Goal: Find specific page/section: Find specific page/section

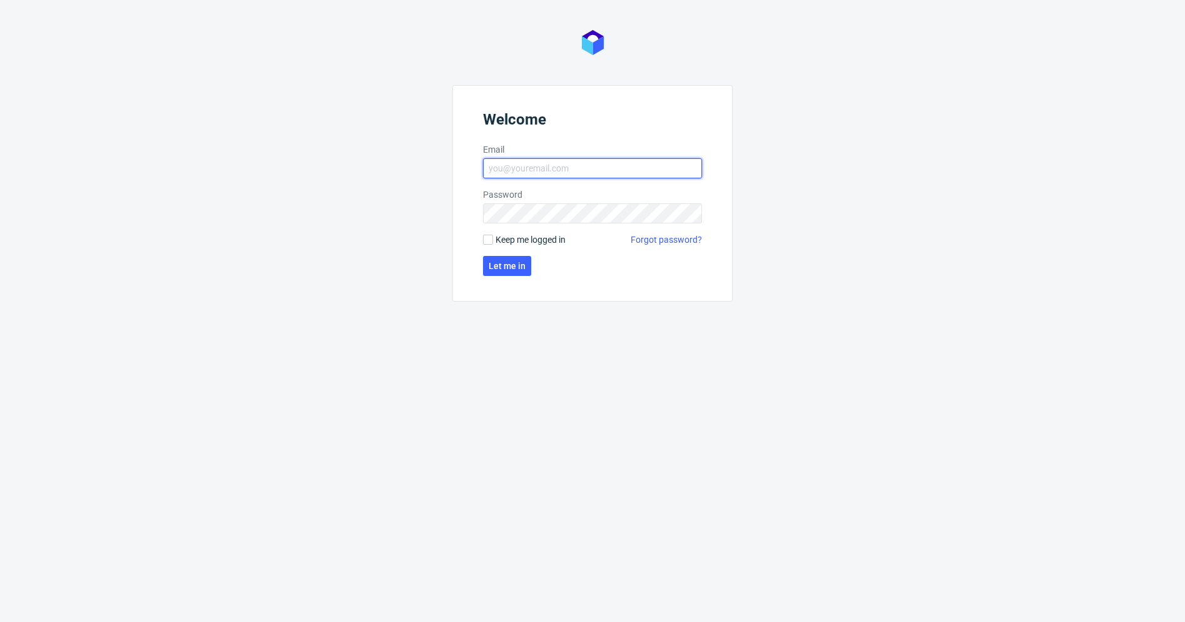
type input "[PERSON_NAME][EMAIL_ADDRESS][PERSON_NAME][DOMAIN_NAME]"
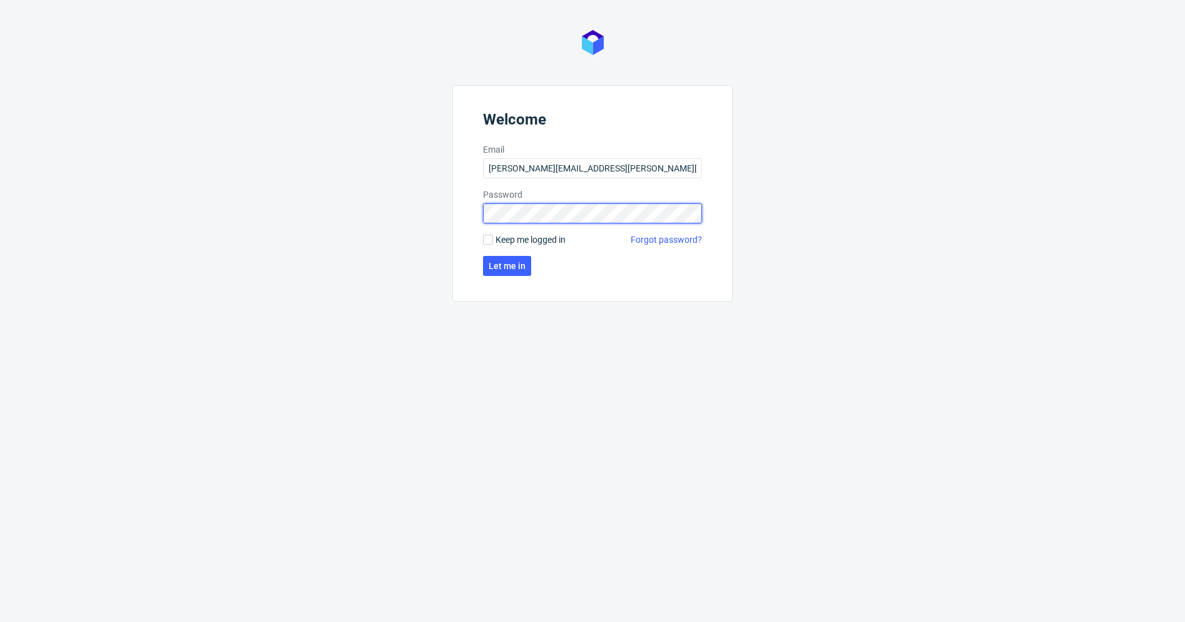
click at [506, 266] on button "Let me in" at bounding box center [507, 266] width 48 height 20
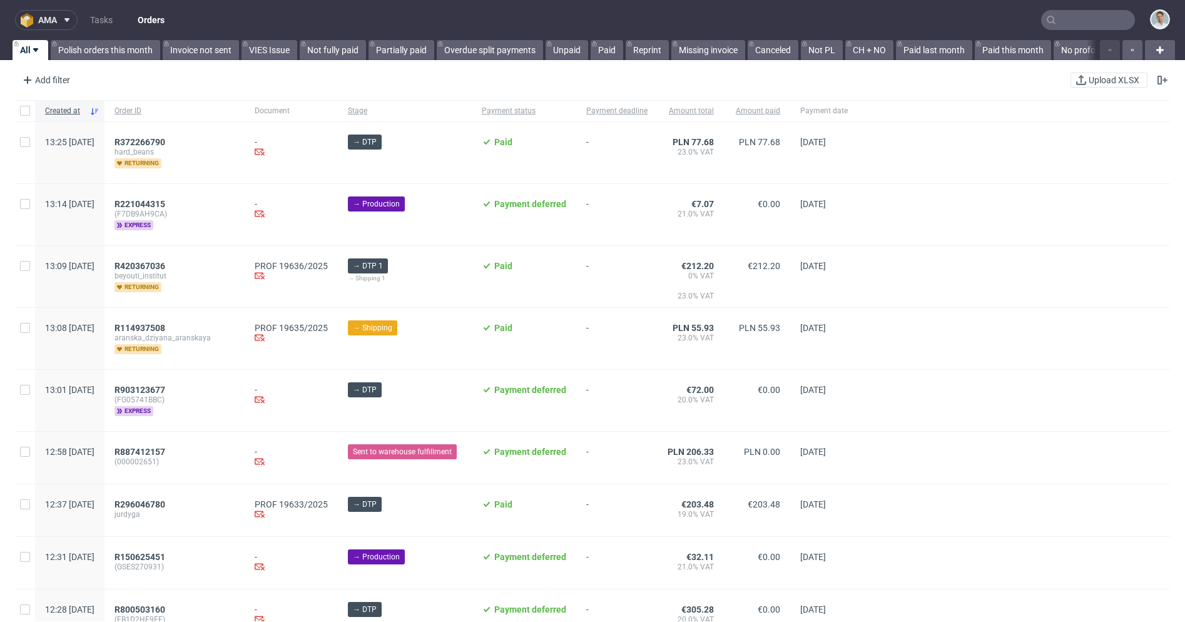
click at [66, 21] on icon at bounding box center [67, 20] width 10 height 10
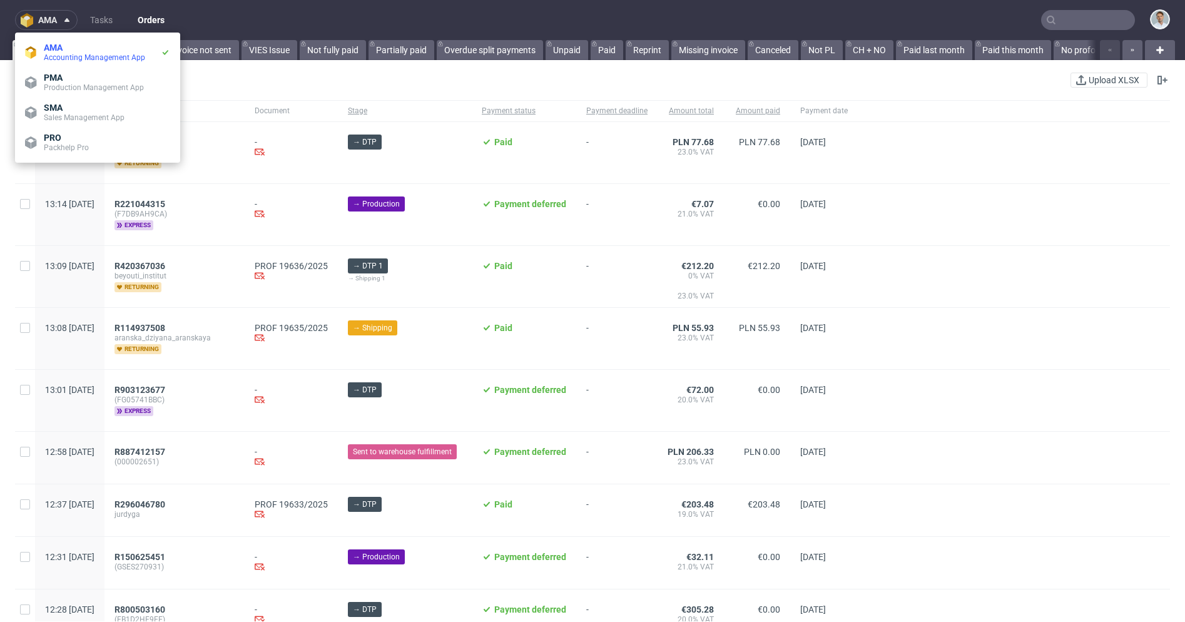
click at [835, 27] on nav "ama Tasks Orders" at bounding box center [592, 20] width 1185 height 40
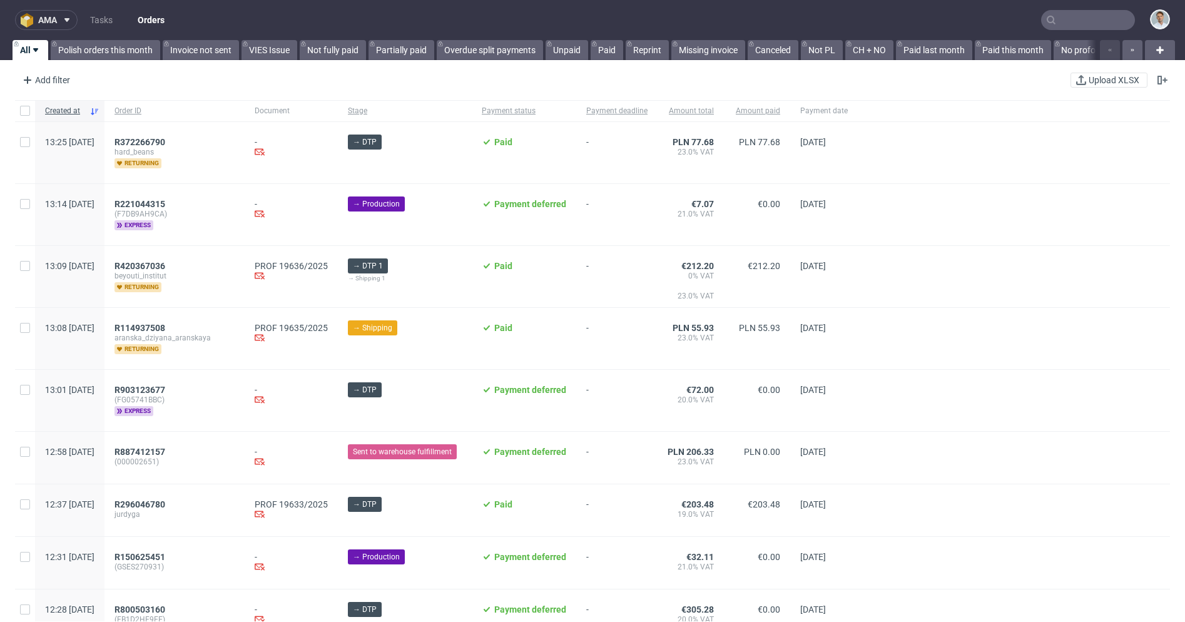
click at [1062, 15] on input "text" at bounding box center [1088, 20] width 94 height 20
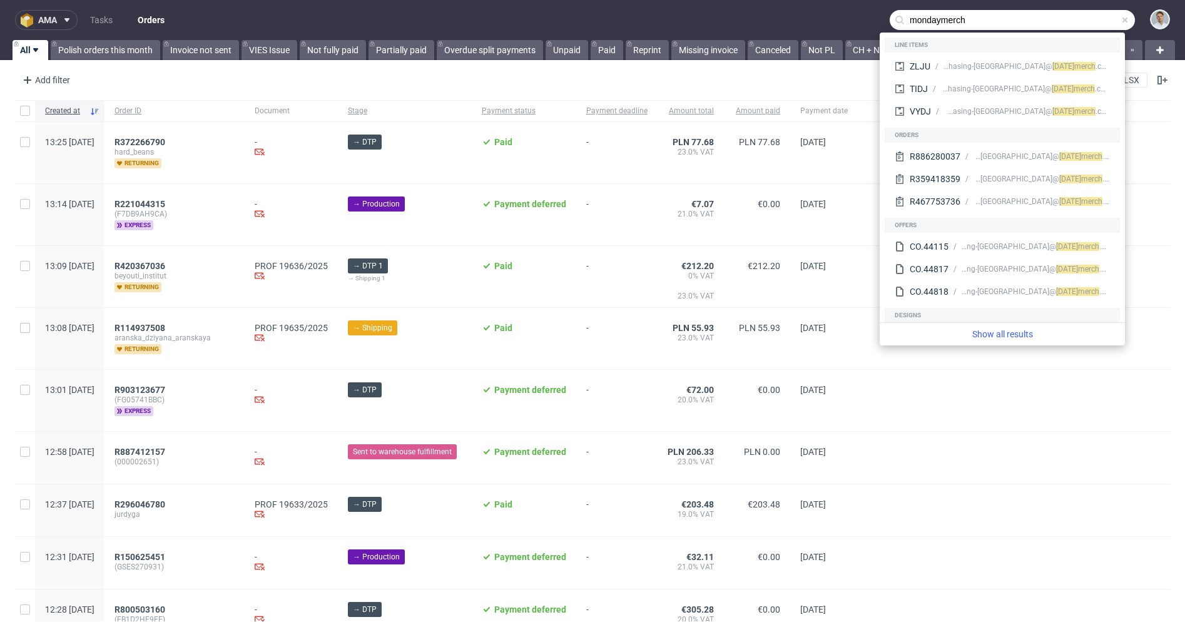
type input "mondaymerch"
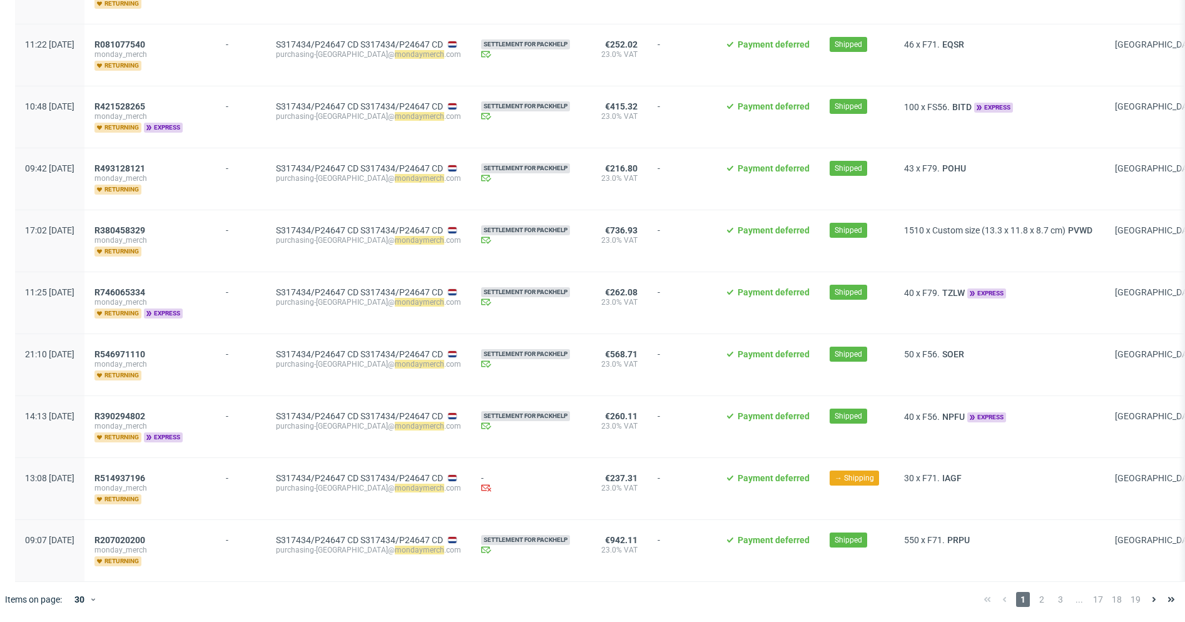
scroll to position [1440, 0]
